Goal: Navigation & Orientation: Find specific page/section

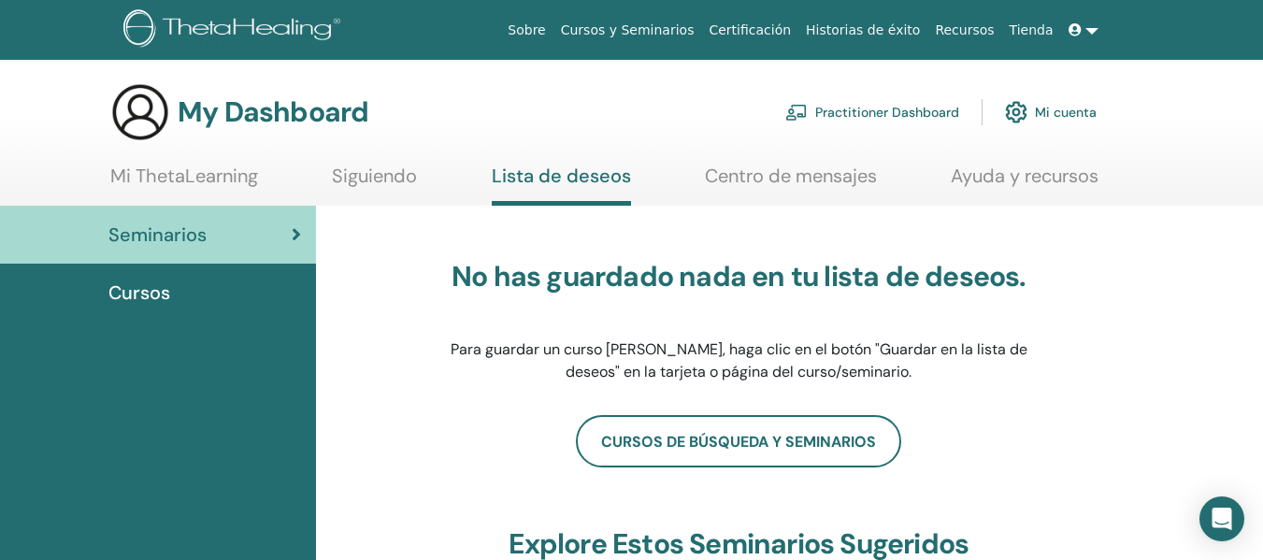
click at [146, 294] on span "Cursos" at bounding box center [139, 293] width 62 height 28
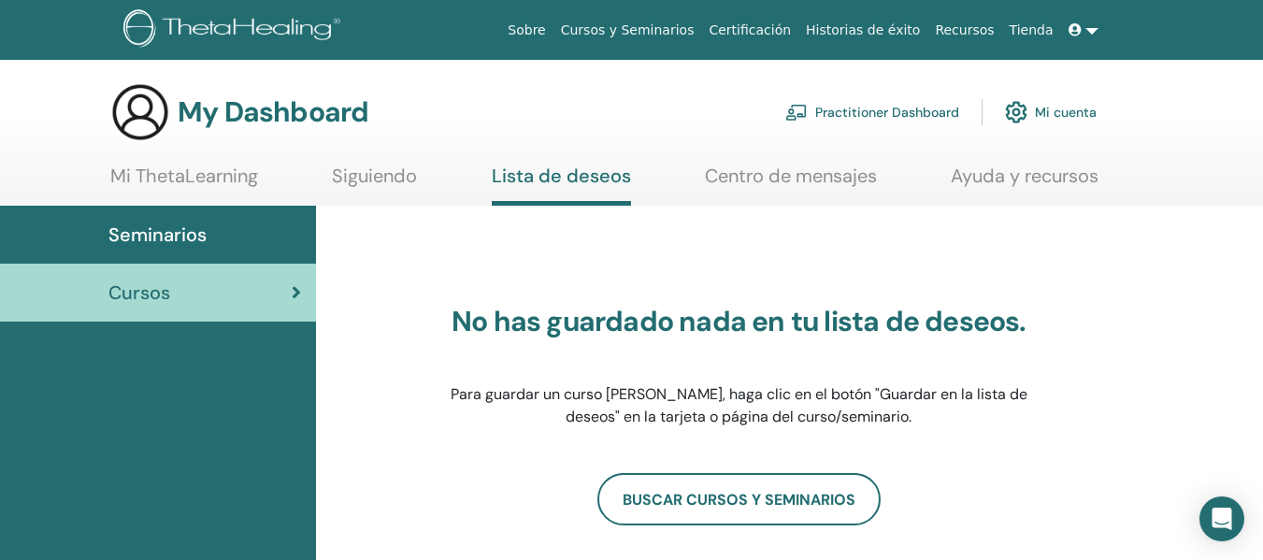
click at [178, 238] on span "Seminarios" at bounding box center [157, 235] width 98 height 28
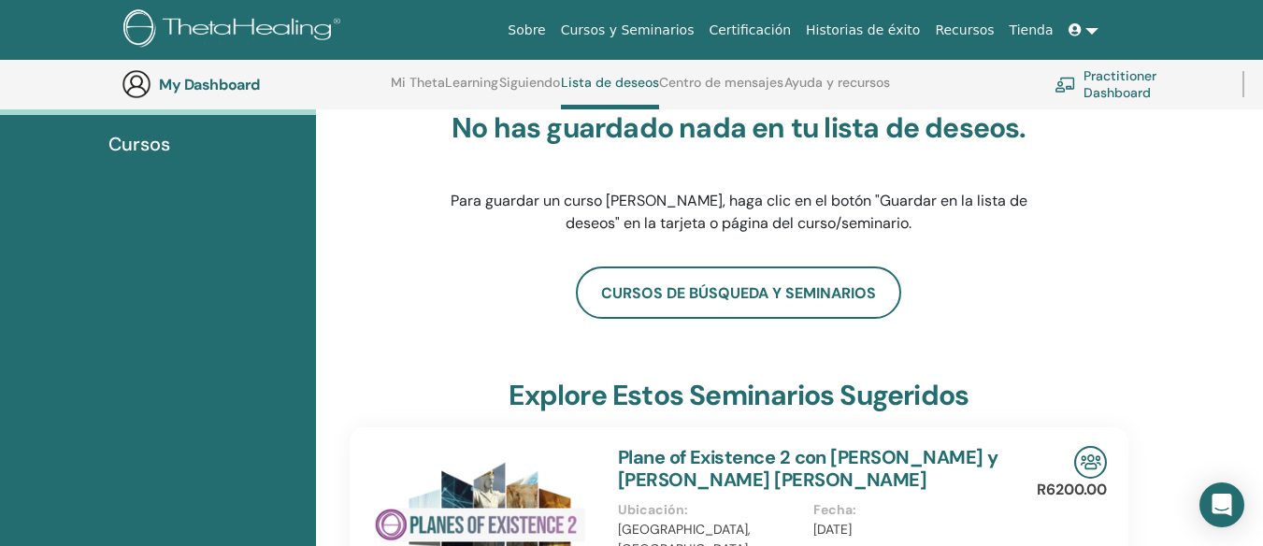
scroll to position [143, 0]
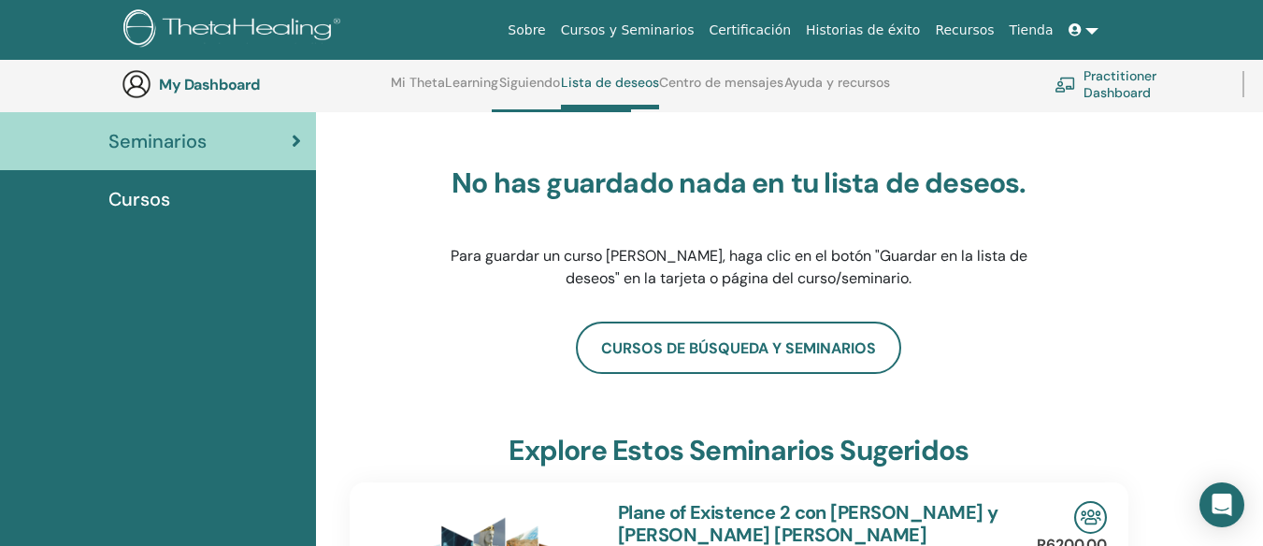
click at [144, 197] on span "Cursos" at bounding box center [139, 199] width 62 height 28
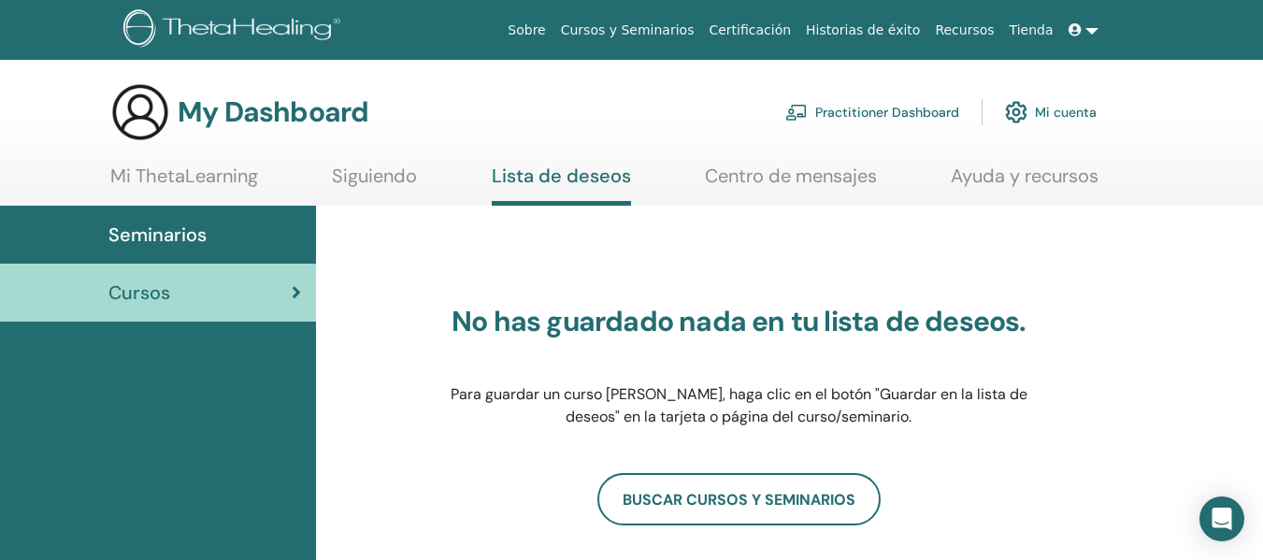
click at [158, 175] on link "Mi ThetaLearning" at bounding box center [184, 183] width 148 height 36
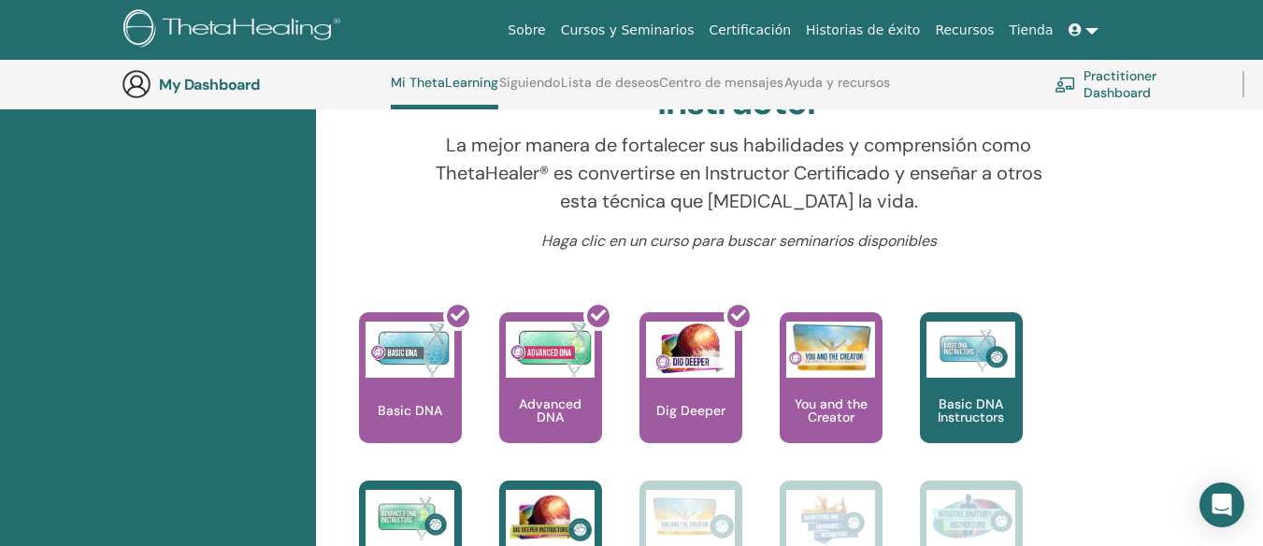
scroll to position [611, 0]
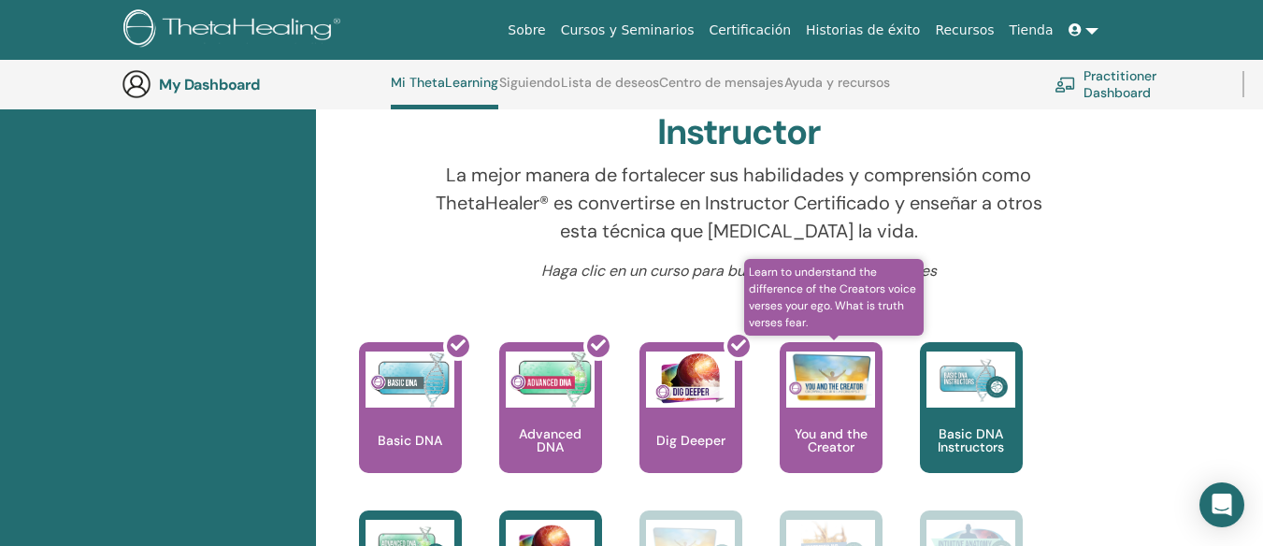
click at [817, 367] on img at bounding box center [830, 377] width 89 height 51
